Goal: Information Seeking & Learning: Check status

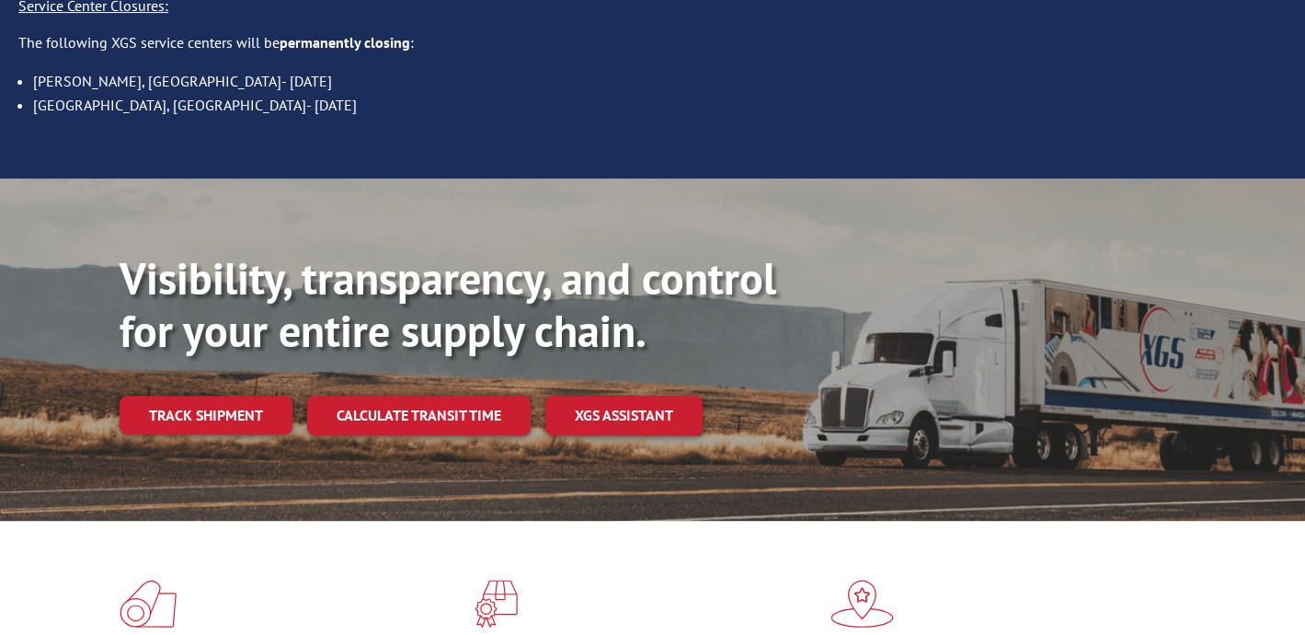
scroll to position [460, 0]
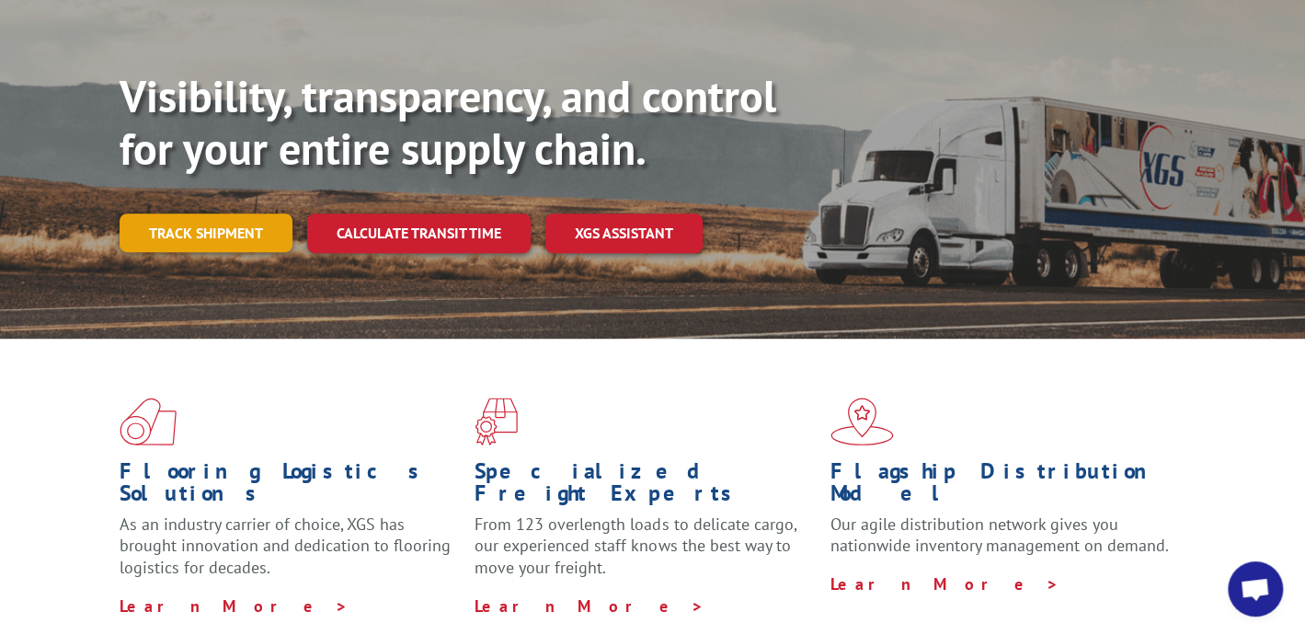
click at [226, 213] on link "Track shipment" at bounding box center [206, 232] width 173 height 39
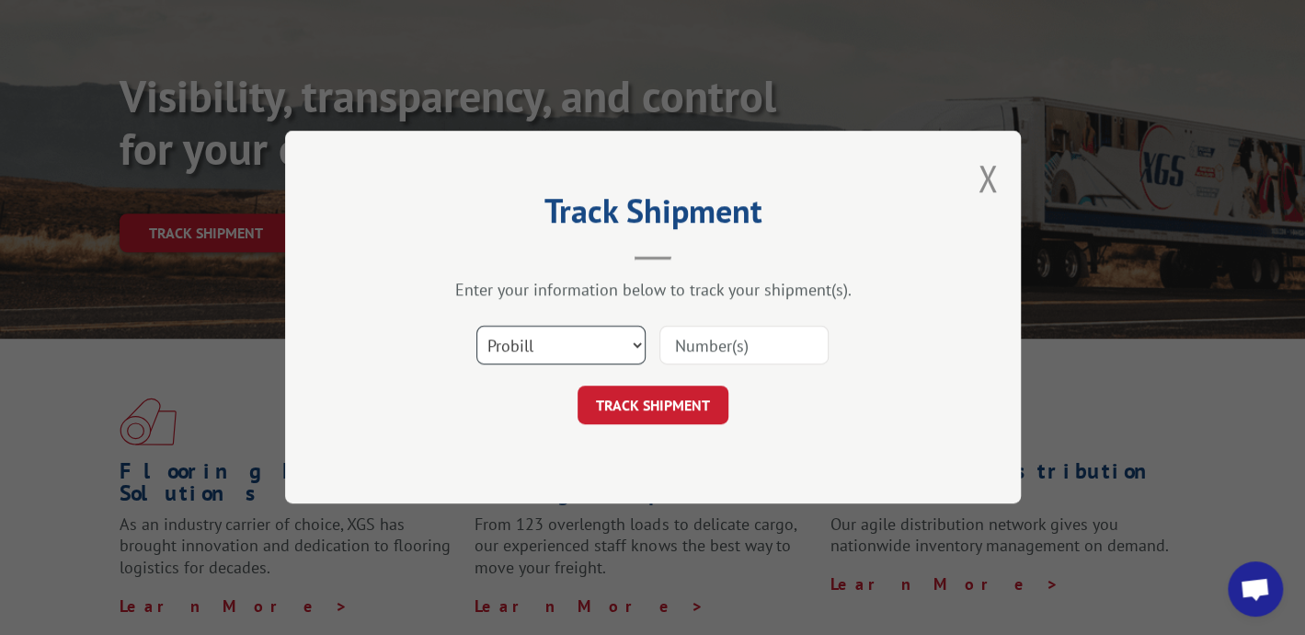
drag, startPoint x: 554, startPoint y: 344, endPoint x: 552, endPoint y: 361, distance: 16.7
click at [554, 346] on select "Select category... Probill BOL PO" at bounding box center [561, 346] width 169 height 39
select select "bol"
click at [477, 327] on select "Select category... Probill BOL PO" at bounding box center [561, 346] width 169 height 39
click at [706, 350] on input at bounding box center [744, 346] width 169 height 39
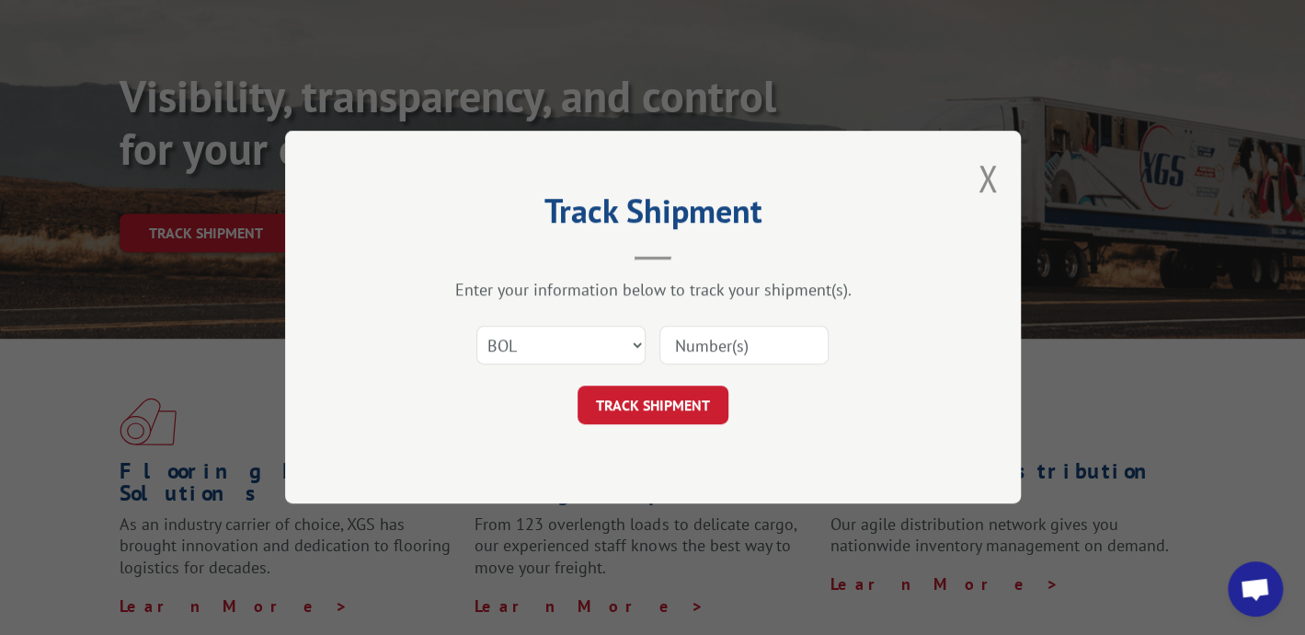
paste input "04511300016655881"
drag, startPoint x: 739, startPoint y: 351, endPoint x: 647, endPoint y: 336, distance: 93.3
click at [647, 336] on div "Select category... Probill BOL PO 04511300016655881" at bounding box center [653, 346] width 552 height 61
type input "16655881"
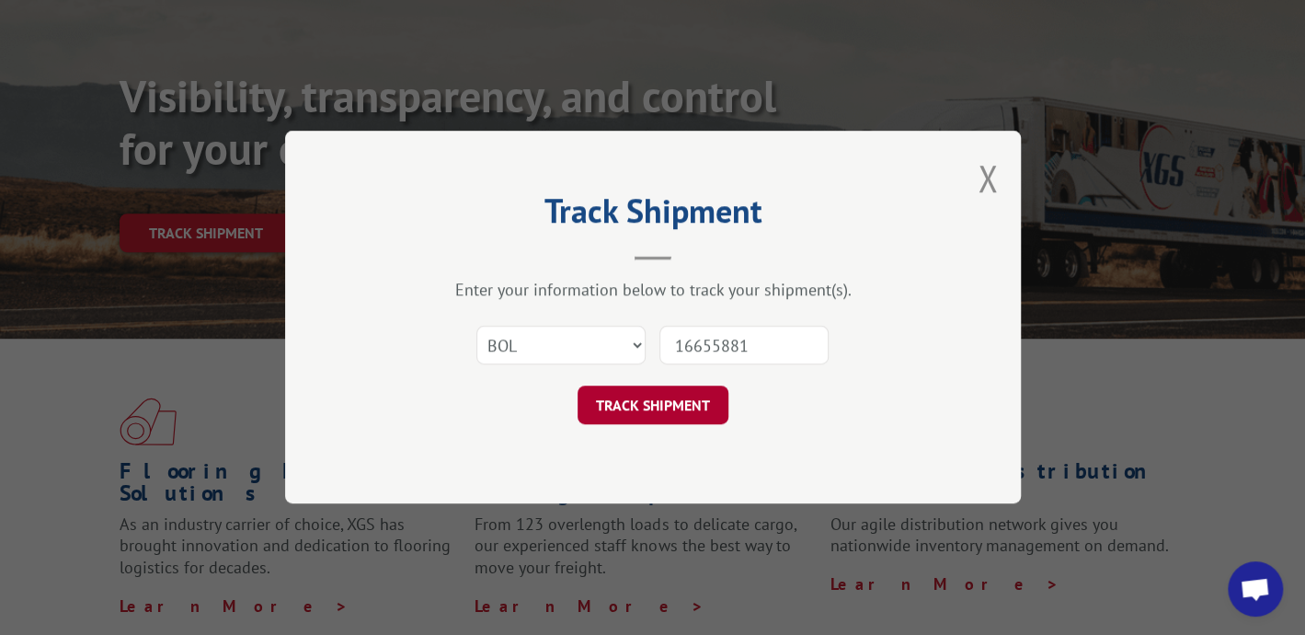
click at [697, 407] on button "TRACK SHIPMENT" at bounding box center [653, 405] width 151 height 39
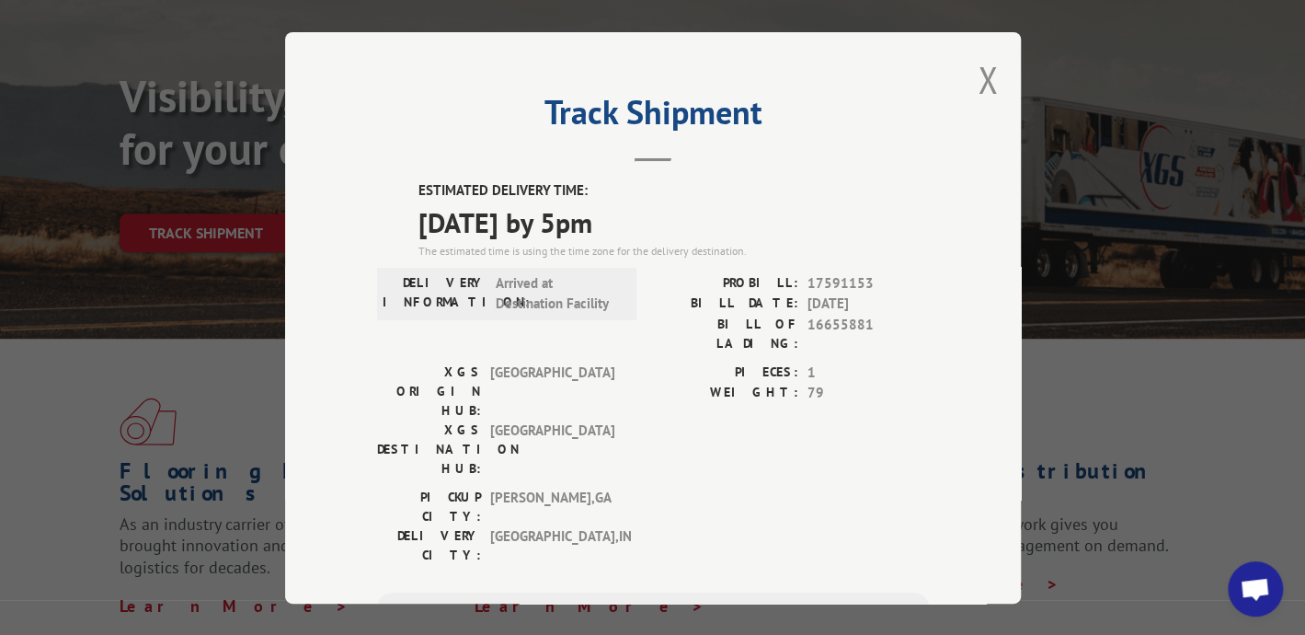
click at [810, 342] on div "ESTIMATED DELIVERY TIME: [DATE] by 5pm The estimated time is using the time zon…" at bounding box center [653, 510] width 552 height 661
click at [978, 80] on button "Close modal" at bounding box center [988, 79] width 20 height 49
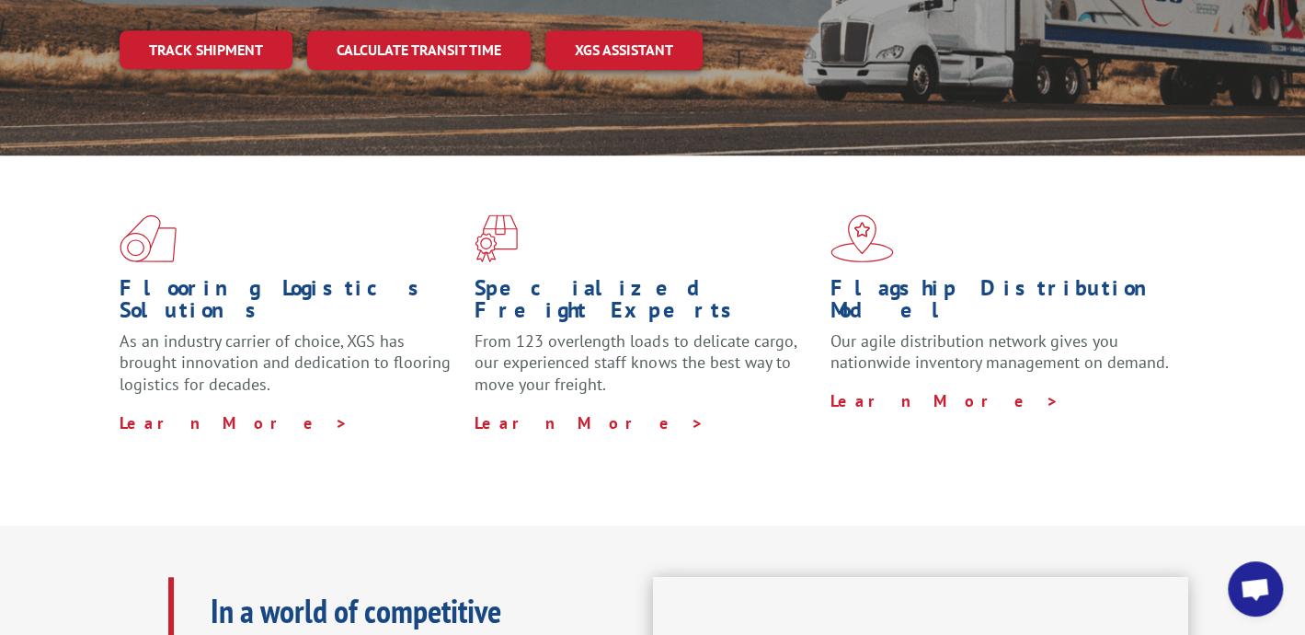
scroll to position [460, 0]
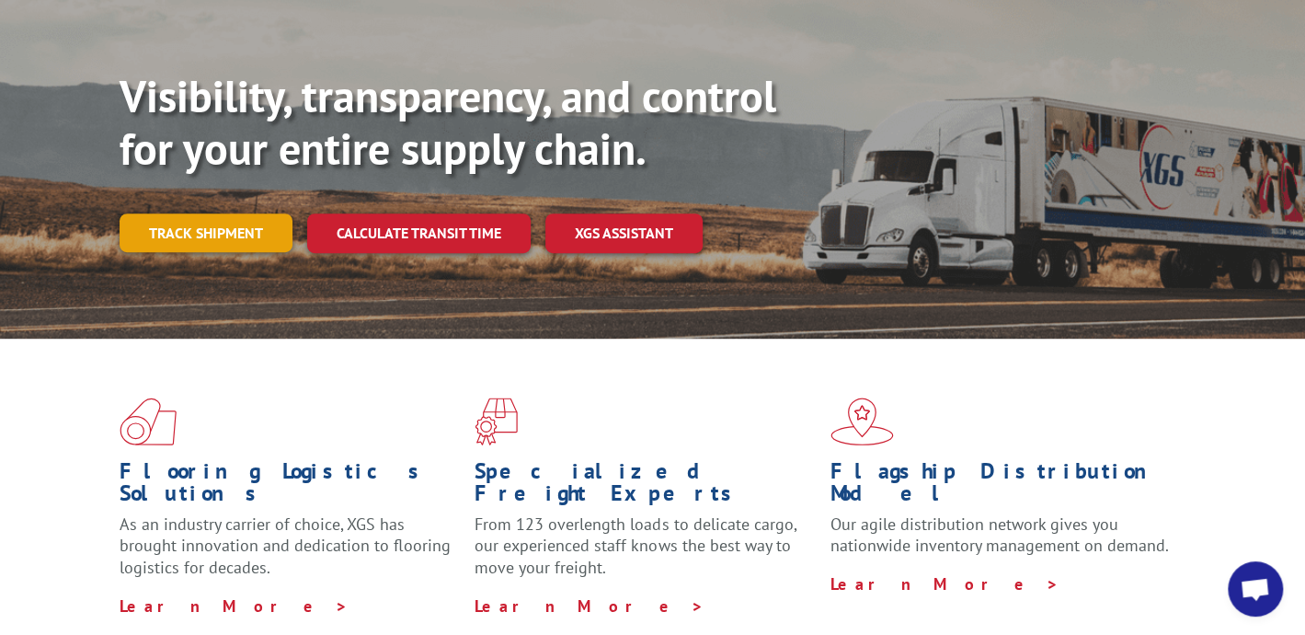
click at [231, 213] on link "Track shipment" at bounding box center [206, 232] width 173 height 39
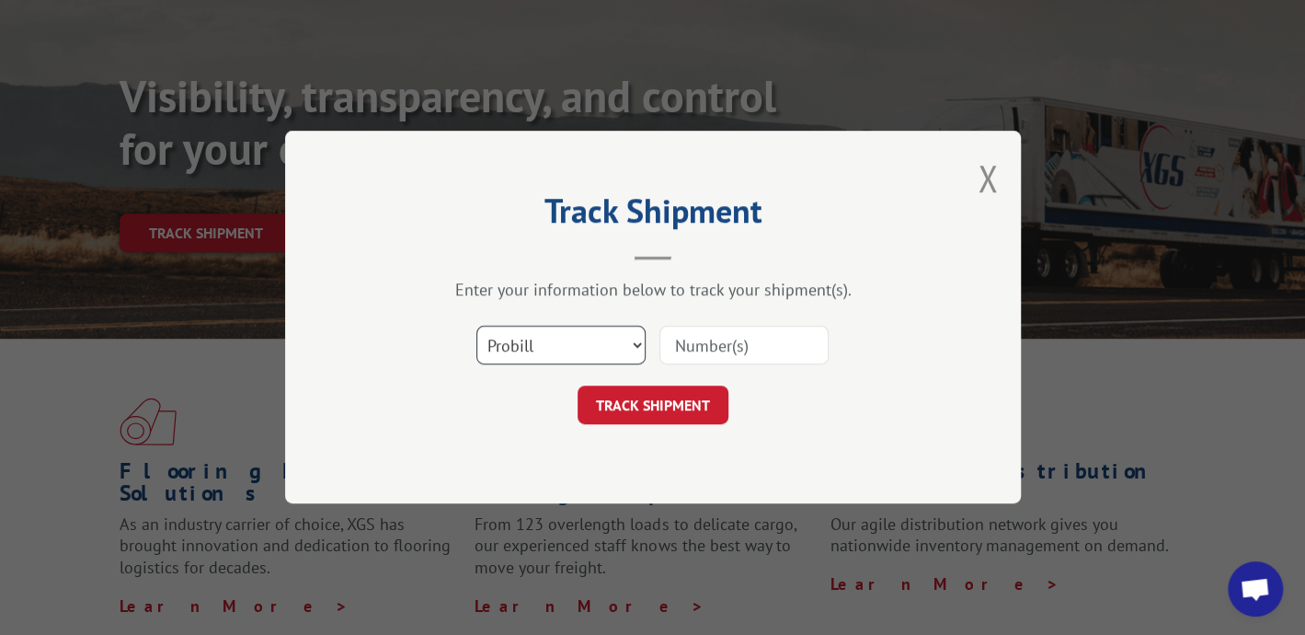
drag, startPoint x: 620, startPoint y: 343, endPoint x: 614, endPoint y: 361, distance: 18.6
click at [620, 343] on select "Select category... Probill BOL PO" at bounding box center [561, 346] width 169 height 39
select select "po"
click at [477, 327] on select "Select category... Probill BOL PO" at bounding box center [561, 346] width 169 height 39
click at [763, 350] on input at bounding box center [744, 346] width 169 height 39
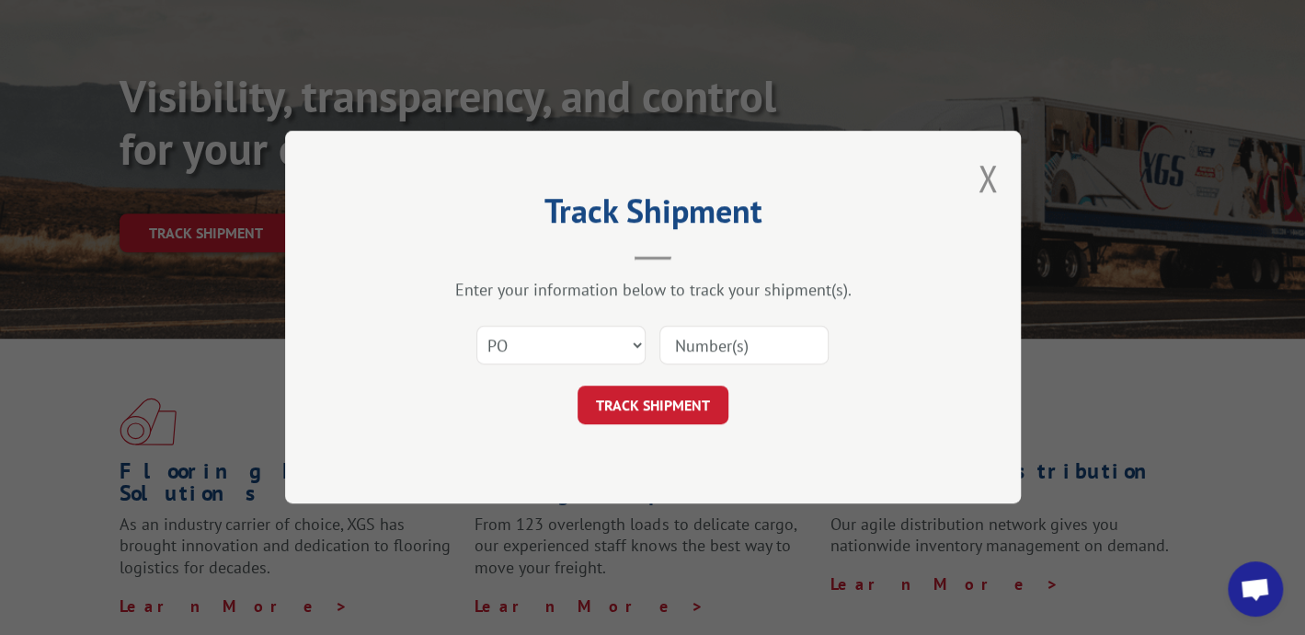
paste input "55573921"
type input "55573921"
click button "TRACK SHIPMENT" at bounding box center [653, 405] width 151 height 39
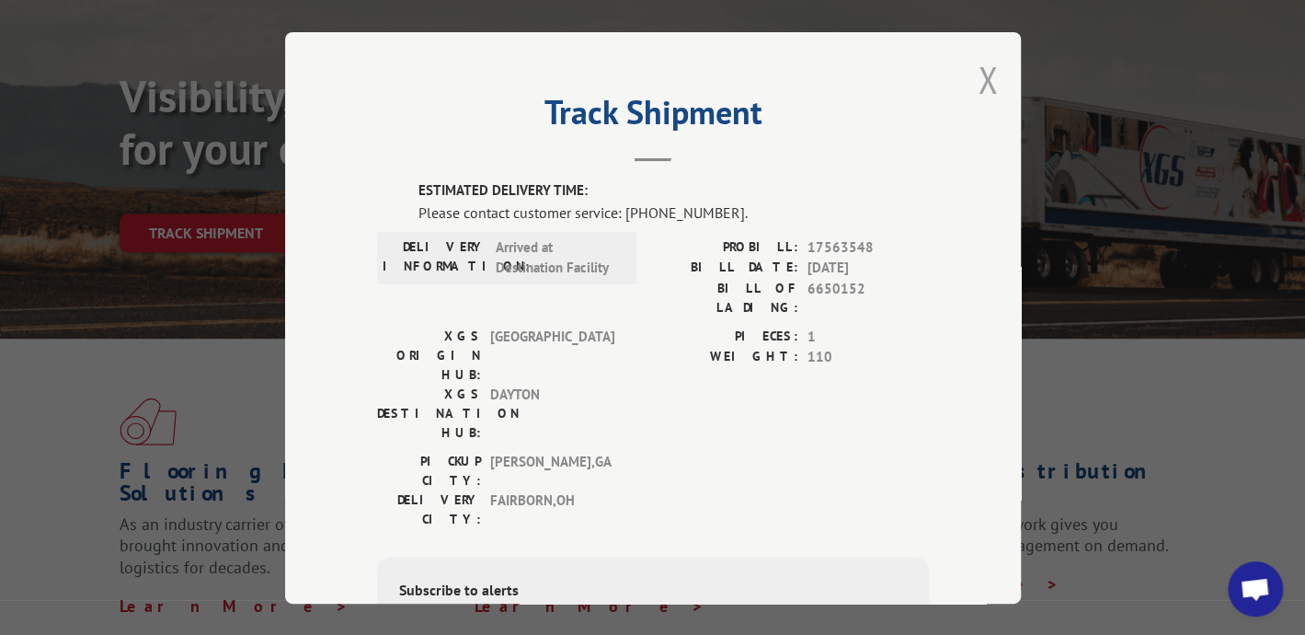
click at [978, 87] on button "Close modal" at bounding box center [988, 79] width 20 height 49
